Goal: Use online tool/utility: Use online tool/utility

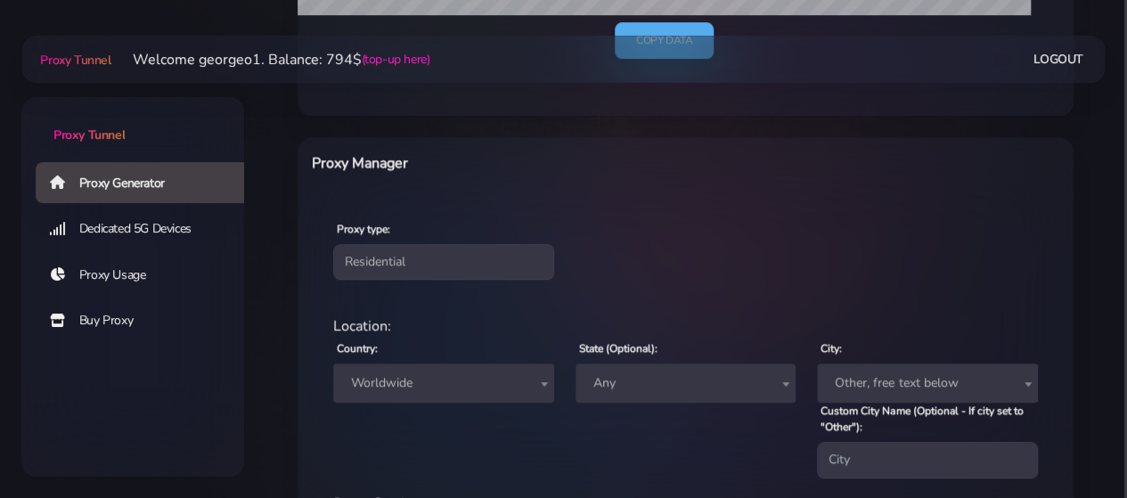
scroll to position [560, 0]
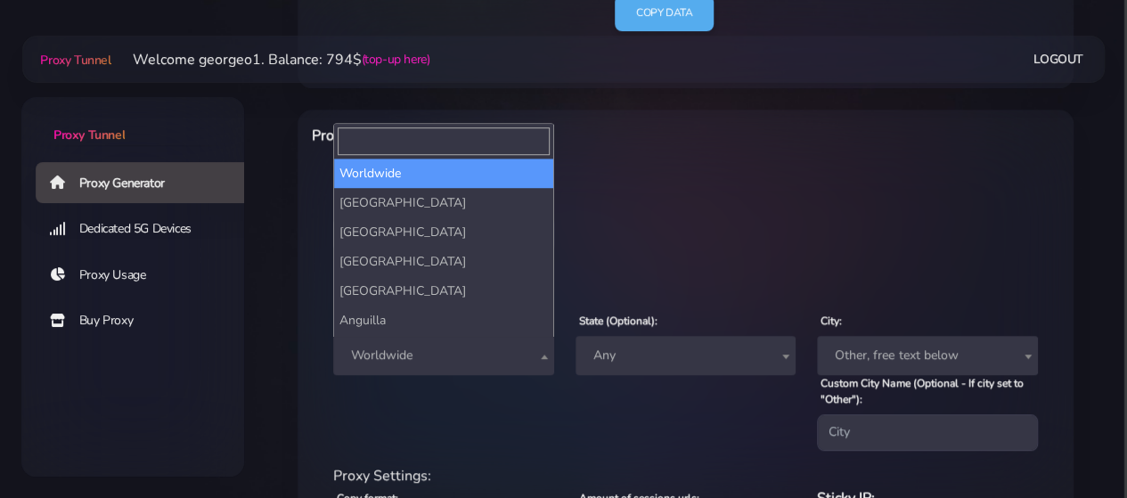
click at [429, 355] on span "Worldwide" at bounding box center [443, 355] width 199 height 25
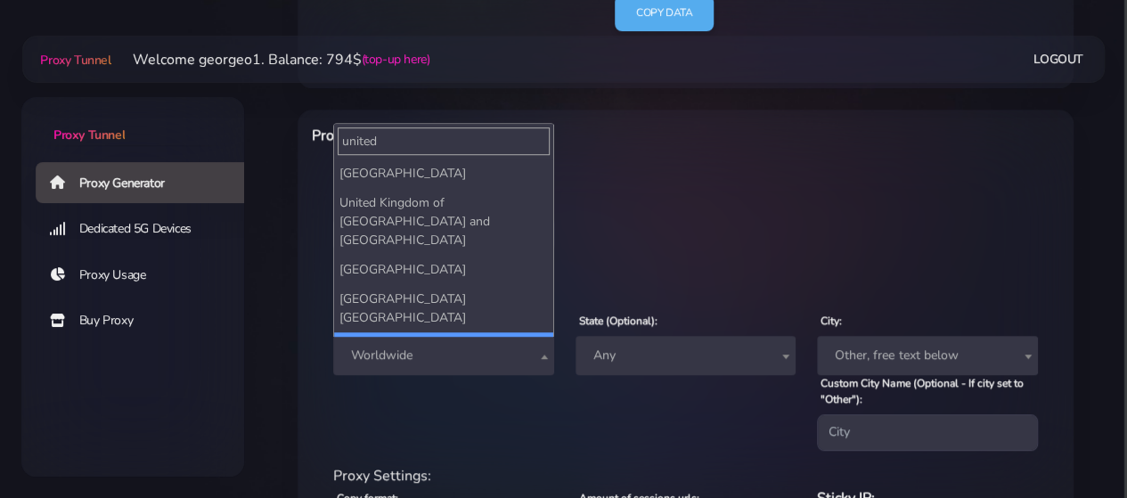
type input "united"
select select "US"
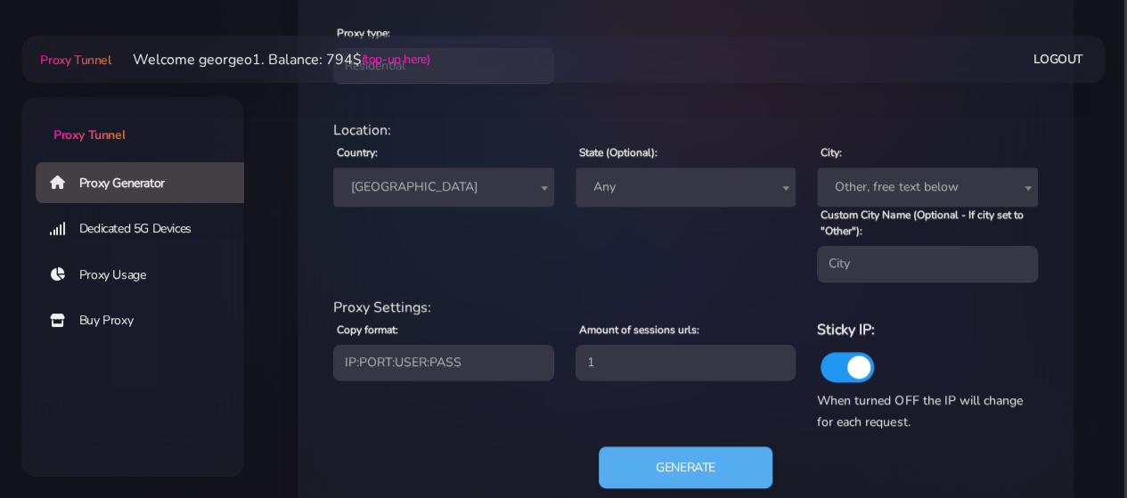
scroll to position [776, 0]
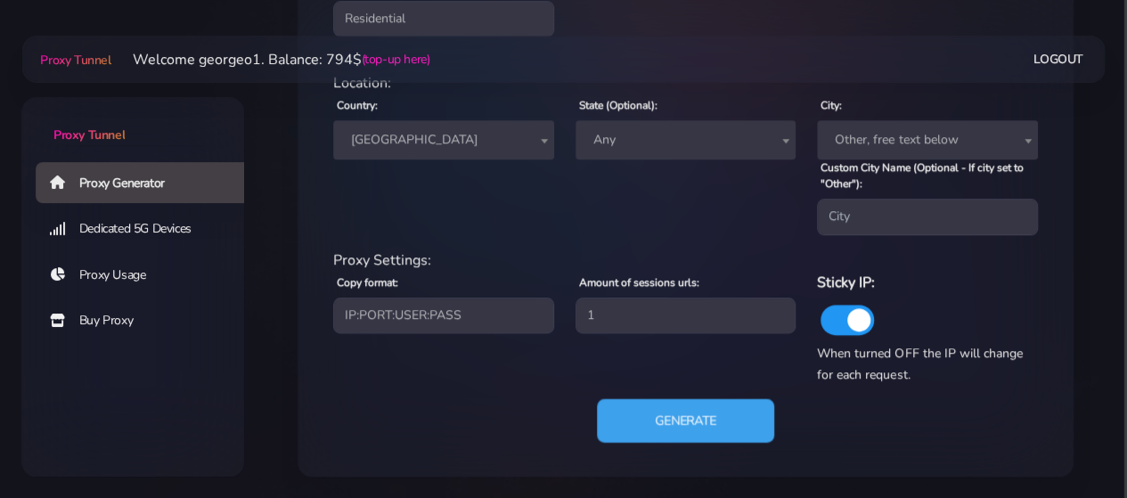
click at [652, 428] on button "Generate" at bounding box center [685, 420] width 177 height 44
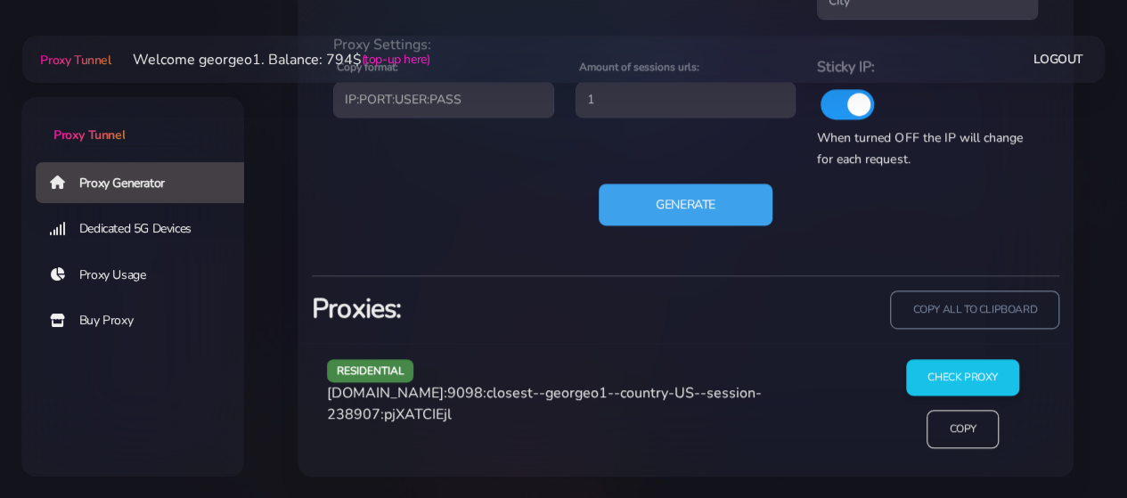
scroll to position [989, 0]
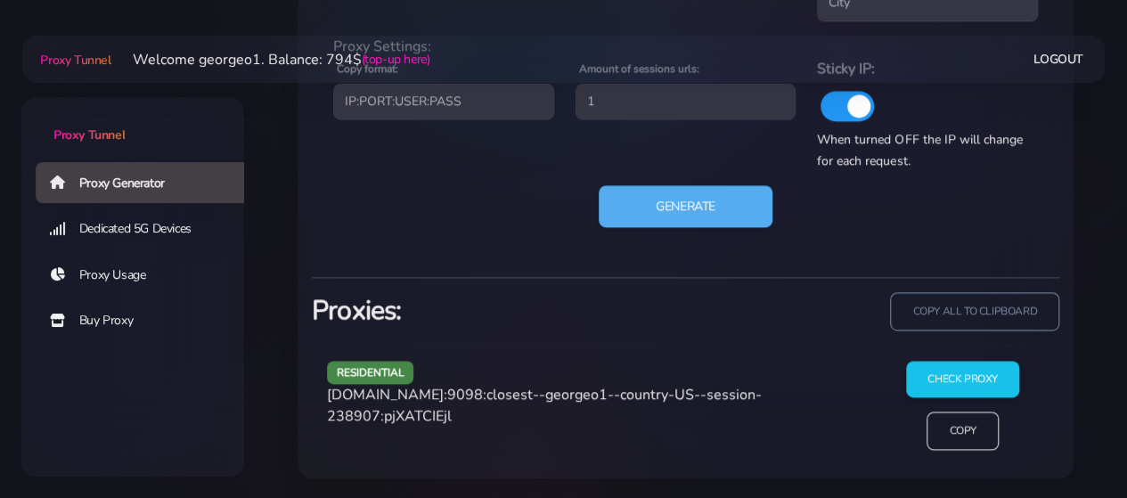
click at [416, 395] on span "[DOMAIN_NAME]:9098:closest--georgeo1--country-US--session-238907:pjXATCIEjl" at bounding box center [544, 405] width 435 height 41
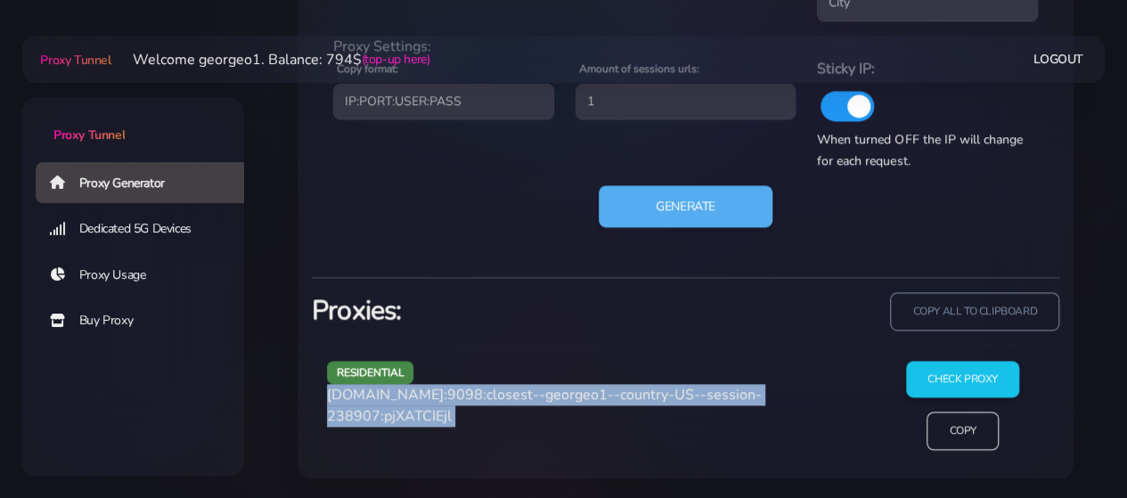
click at [416, 395] on span "[DOMAIN_NAME]:9098:closest--georgeo1--country-US--session-238907:pjXATCIEjl" at bounding box center [544, 405] width 435 height 41
